Goal: Navigation & Orientation: Find specific page/section

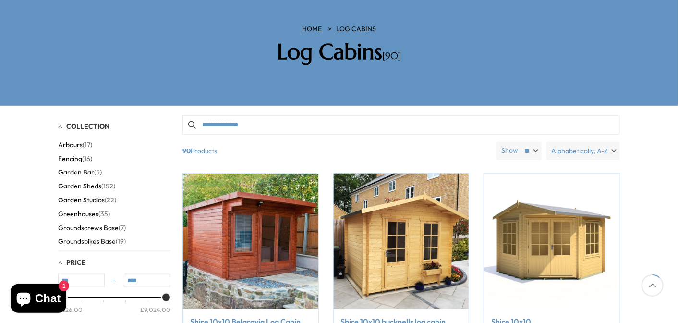
scroll to position [144, 0]
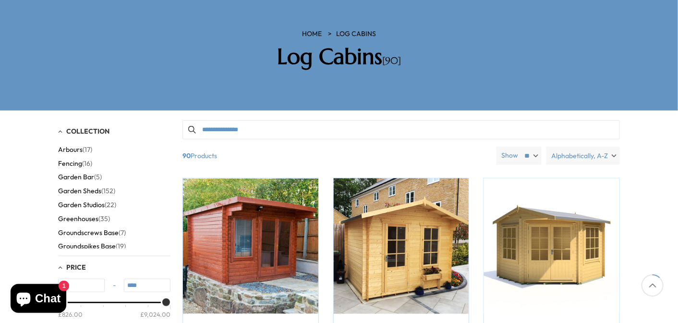
click at [74, 201] on span "Garden Studios" at bounding box center [81, 205] width 47 height 8
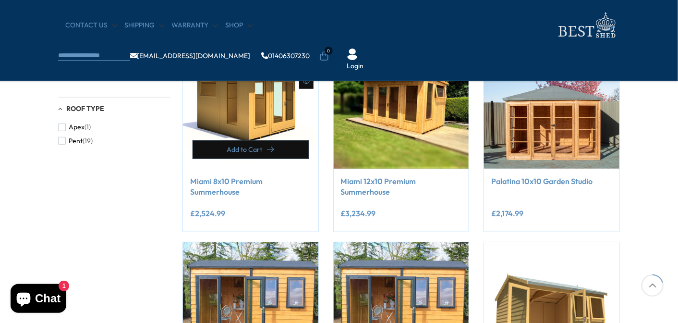
scroll to position [192, 0]
